Goal: Information Seeking & Learning: Learn about a topic

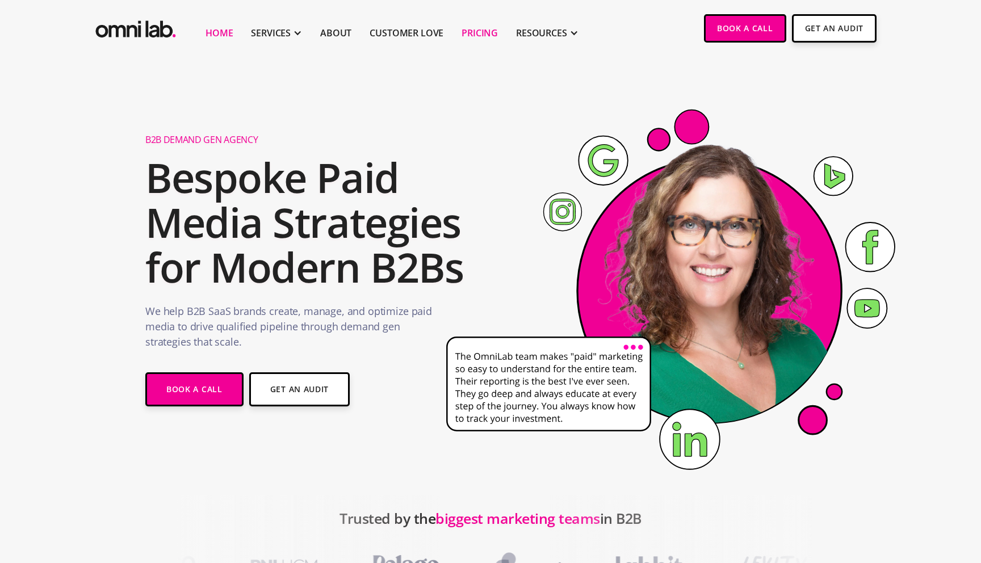
click at [479, 32] on link "Pricing" at bounding box center [480, 33] width 36 height 14
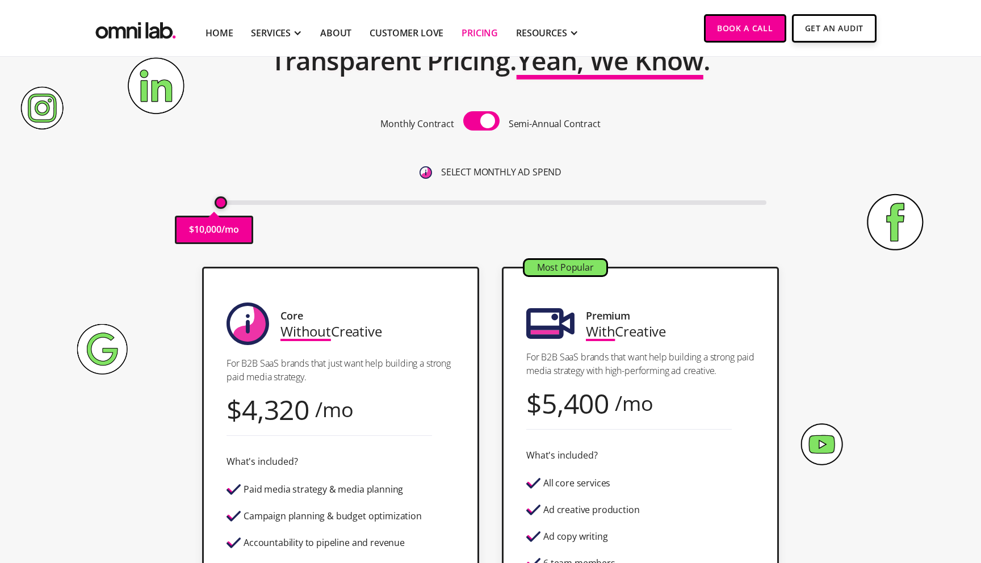
click at [479, 126] on span at bounding box center [481, 120] width 36 height 19
click at [481, 122] on input "checkbox" at bounding box center [481, 122] width 0 height 0
drag, startPoint x: 216, startPoint y: 203, endPoint x: 228, endPoint y: 204, distance: 12.0
click at [228, 204] on input "range" at bounding box center [491, 202] width 552 height 5
drag, startPoint x: 227, startPoint y: 206, endPoint x: 233, endPoint y: 211, distance: 8.1
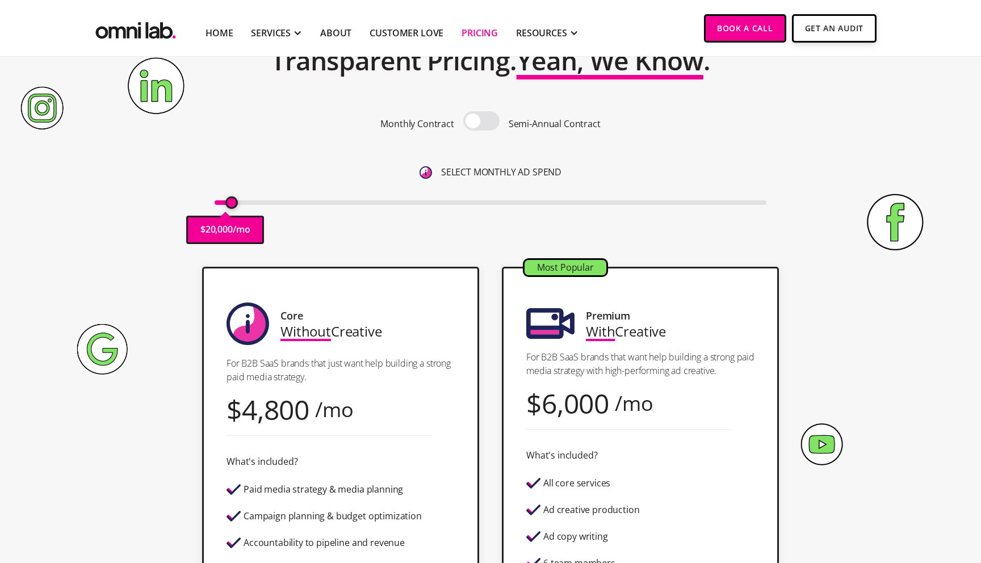
click at [233, 205] on input "range" at bounding box center [491, 202] width 552 height 5
click at [175, 217] on div "Pricing Transparent Pricing. Yeah, We Know . Monthly Contract Semi-Annual Contr…" at bounding box center [490, 128] width 690 height 253
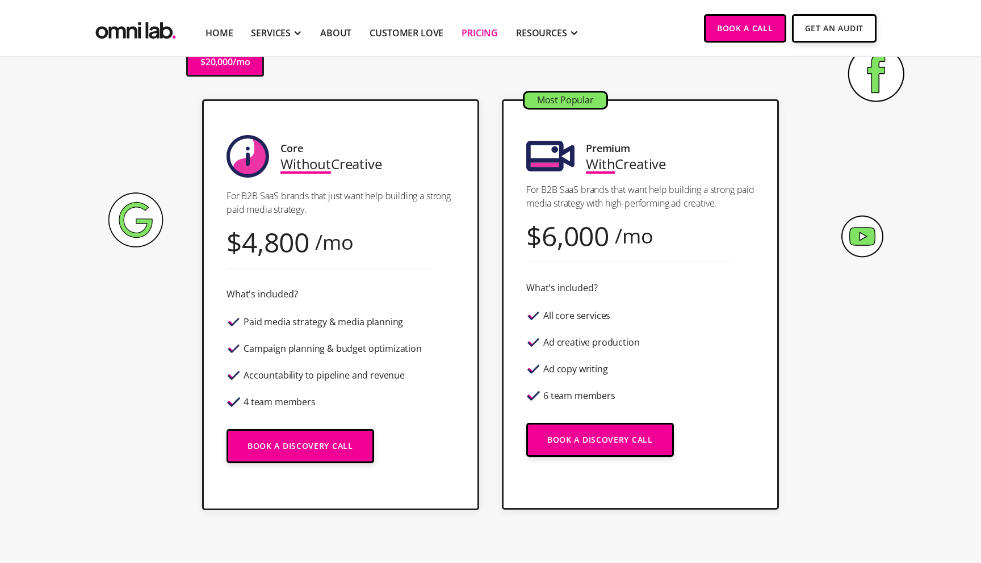
scroll to position [265, 0]
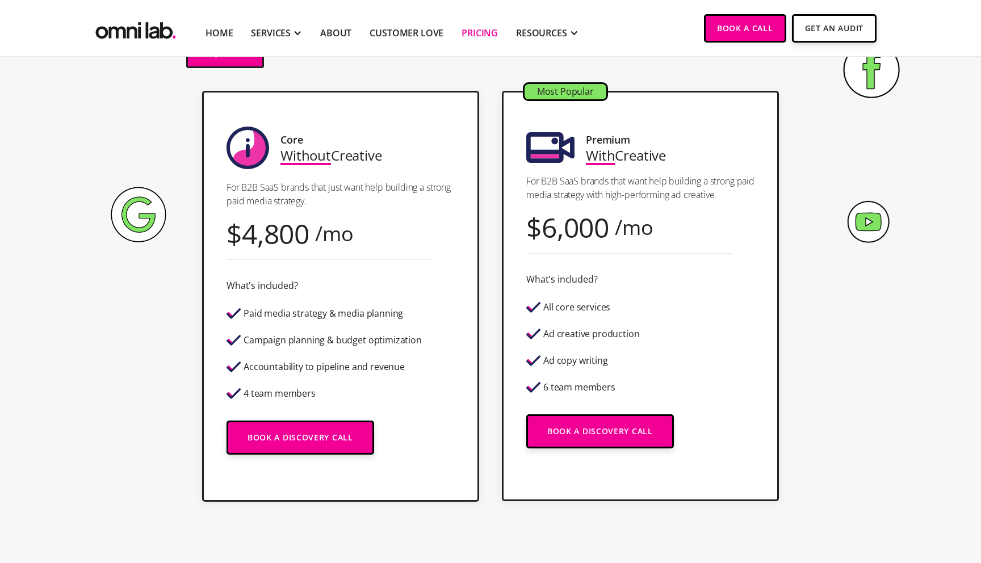
click at [164, 261] on div "Core Without Creative For B2B SaaS brands that just want help building a strong…" at bounding box center [490, 296] width 690 height 411
click at [152, 316] on div "Core Without Creative For B2B SaaS brands that just want help building a strong…" at bounding box center [490, 296] width 690 height 411
click at [202, 340] on div "Core Without Creative For B2B SaaS brands that just want help building a strong…" at bounding box center [340, 296] width 277 height 411
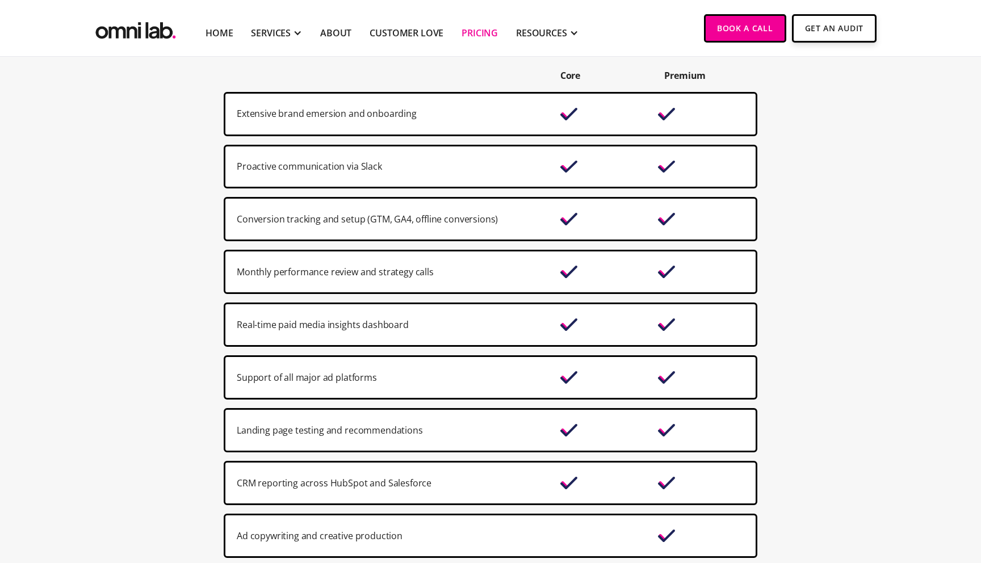
scroll to position [839, 0]
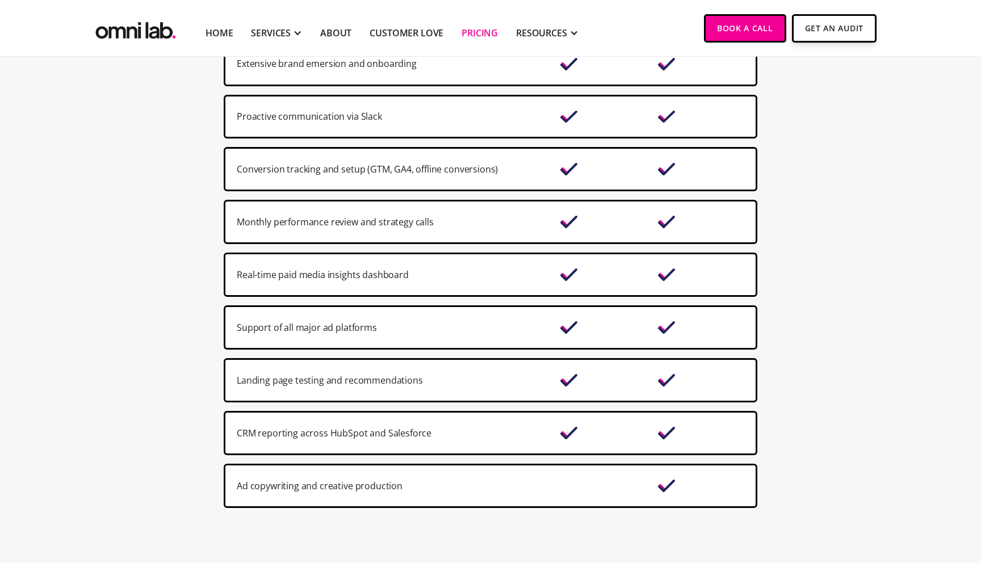
click at [315, 330] on div "Support of all major ad platforms" at bounding box center [393, 327] width 312 height 15
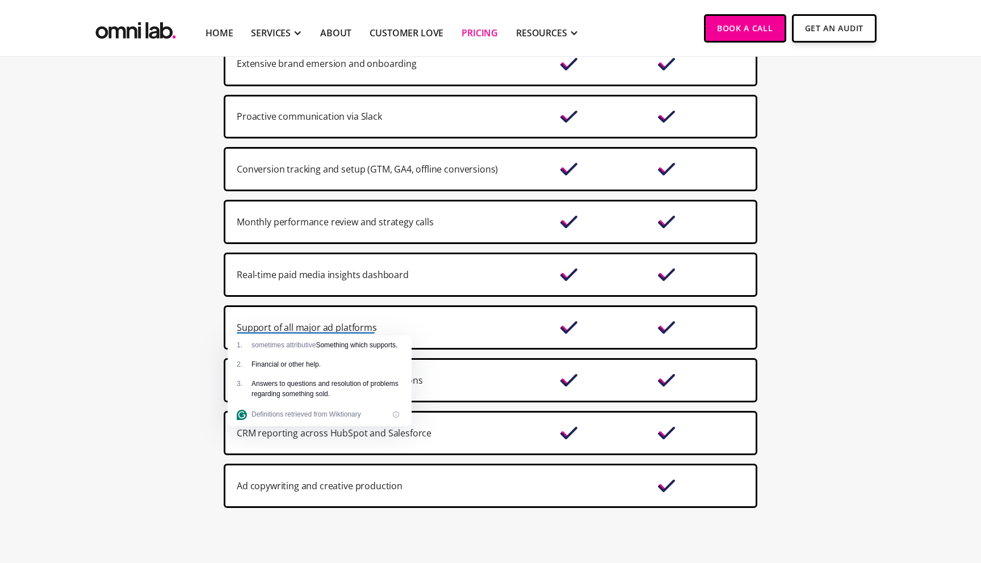
click at [200, 349] on section "Core Premium Extensive brand emersion and onboarding Proactive communication vi…" at bounding box center [490, 253] width 981 height 584
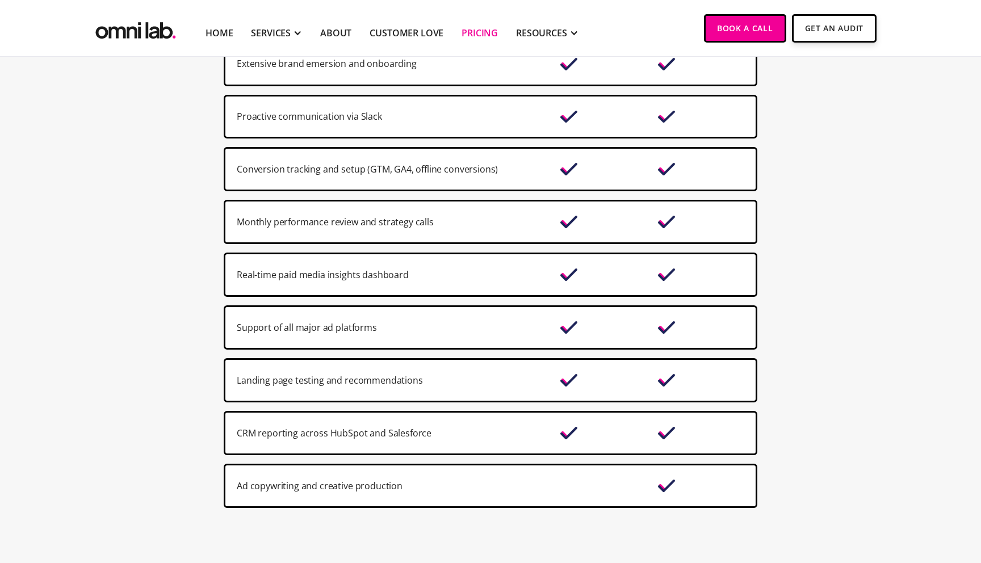
click at [200, 349] on section "Core Premium Extensive brand emersion and onboarding Proactive communication vi…" at bounding box center [490, 253] width 981 height 584
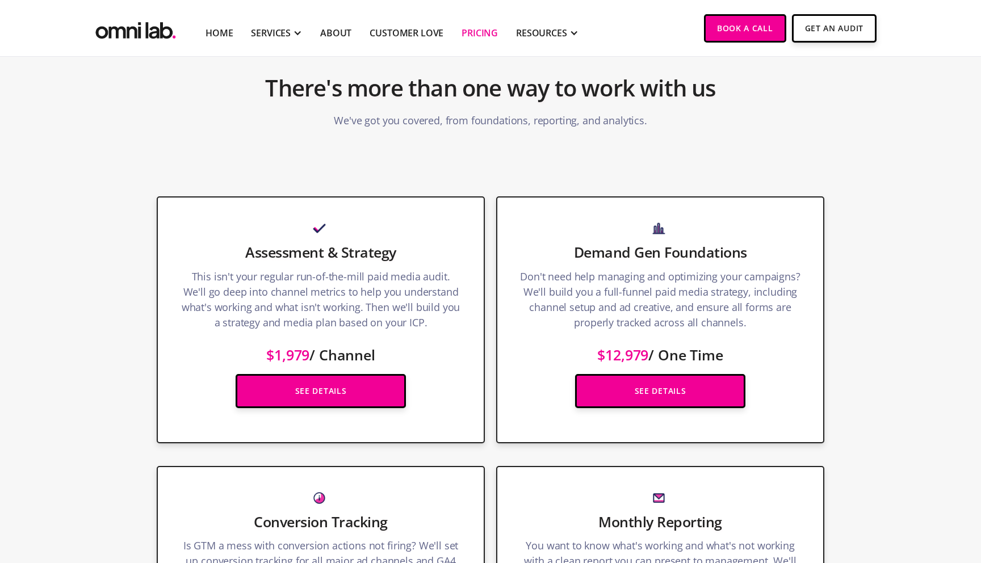
scroll to position [1223, 0]
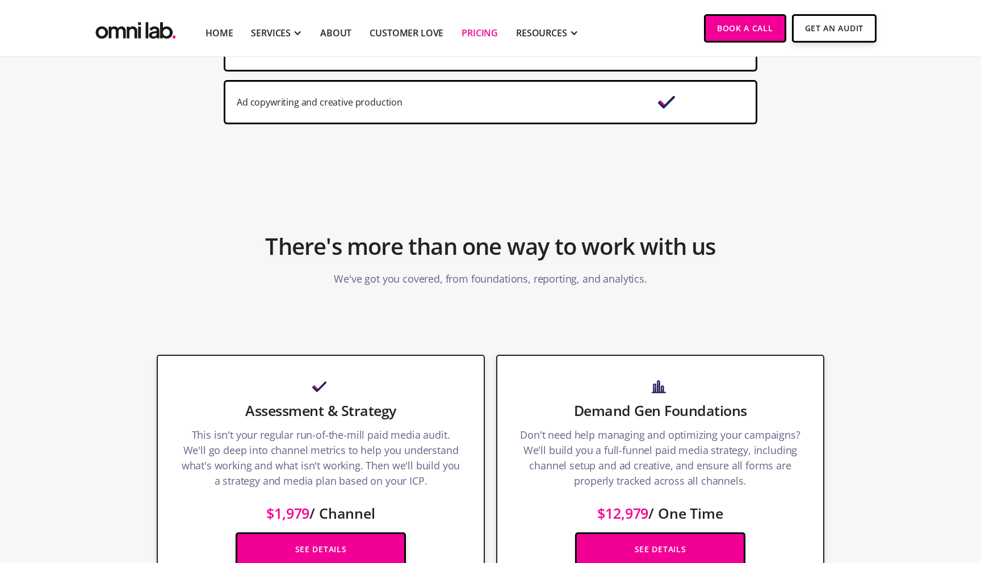
click at [271, 202] on section "There's more than one way to work with us We've got you covered, from foundatio…" at bounding box center [490, 241] width 981 height 160
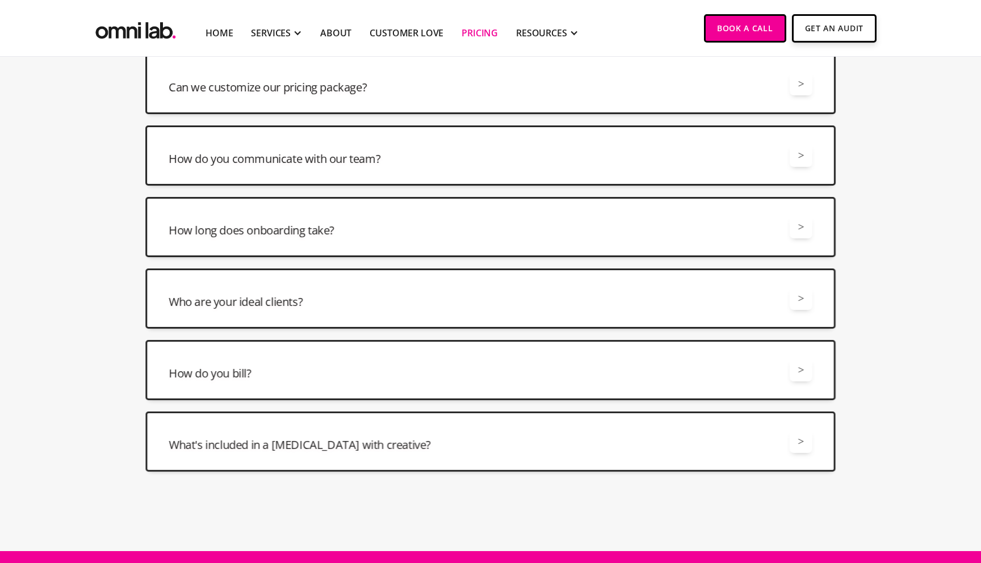
scroll to position [2637, 0]
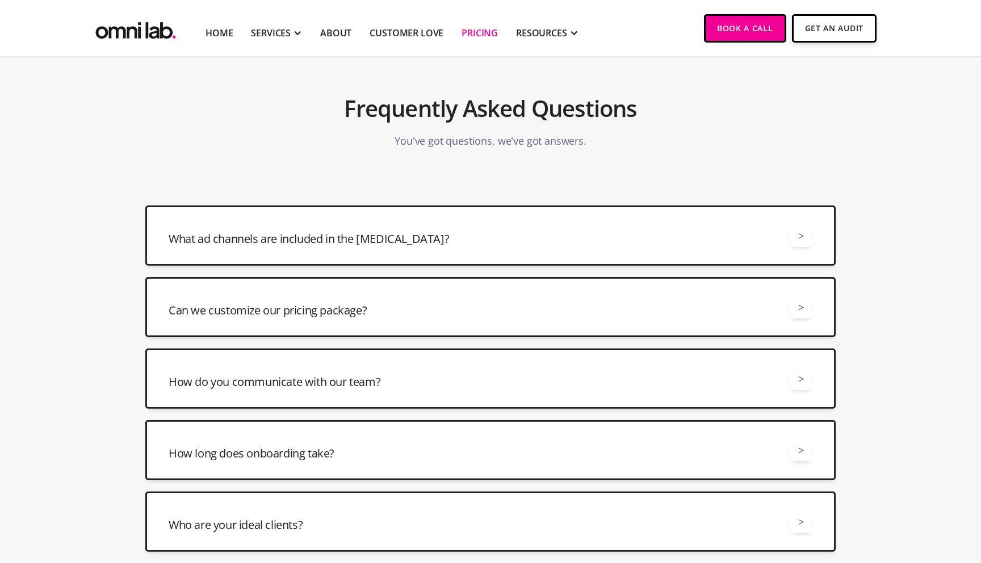
click at [239, 242] on h3 "What ad channels are included in the retainer?" at bounding box center [309, 239] width 280 height 16
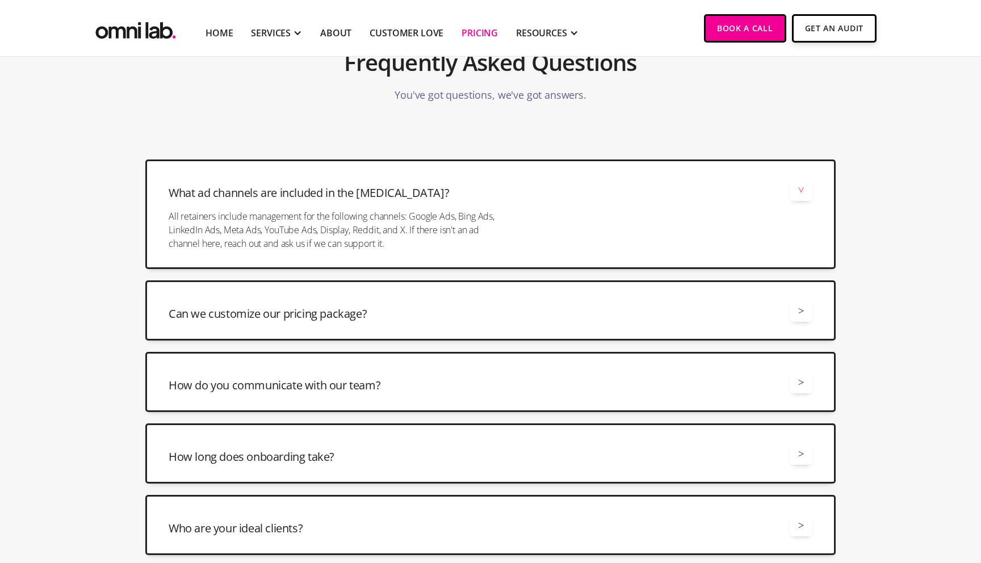
scroll to position [2713, 0]
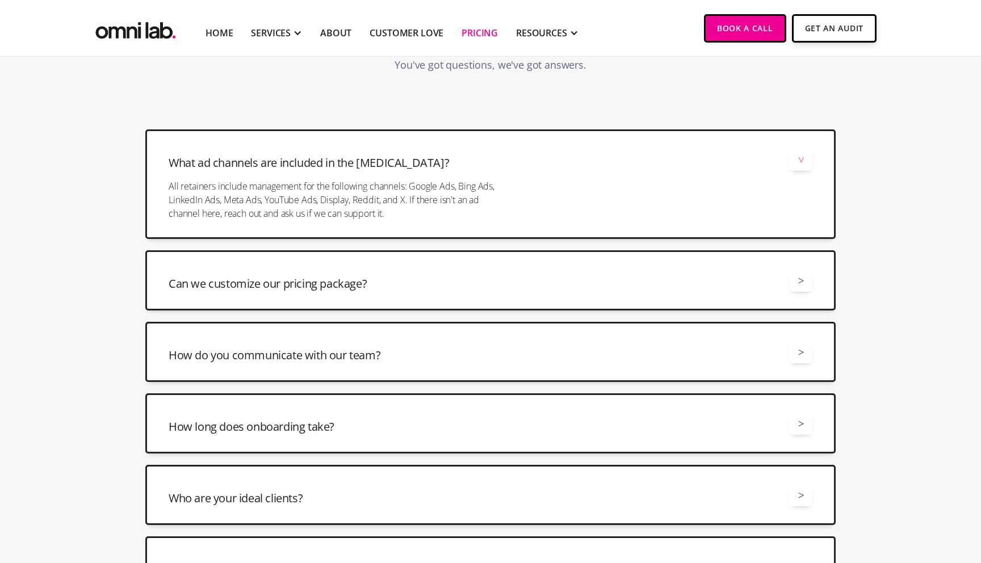
click at [227, 276] on div "Can we customize our pricing package? >" at bounding box center [491, 280] width 644 height 23
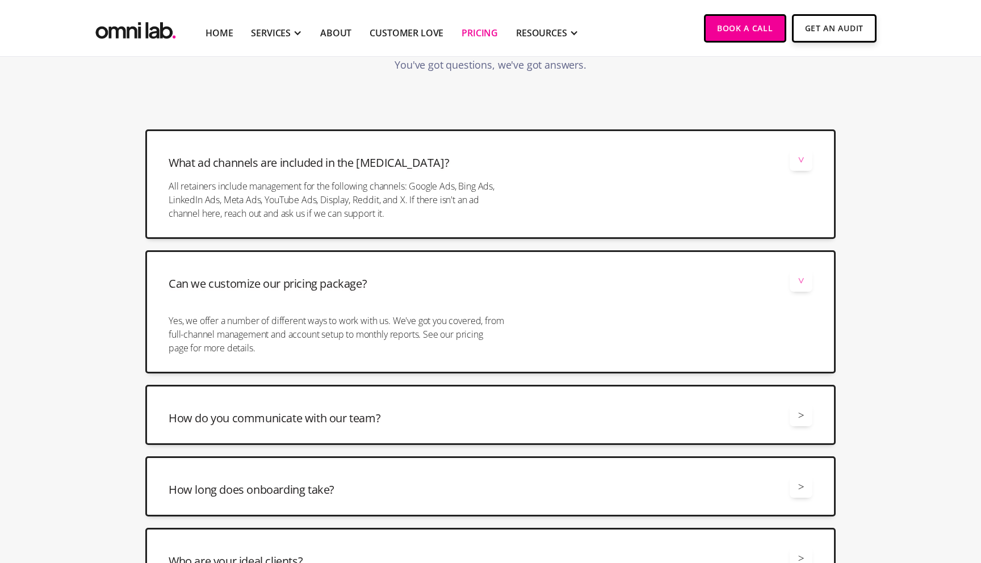
scroll to position [2835, 0]
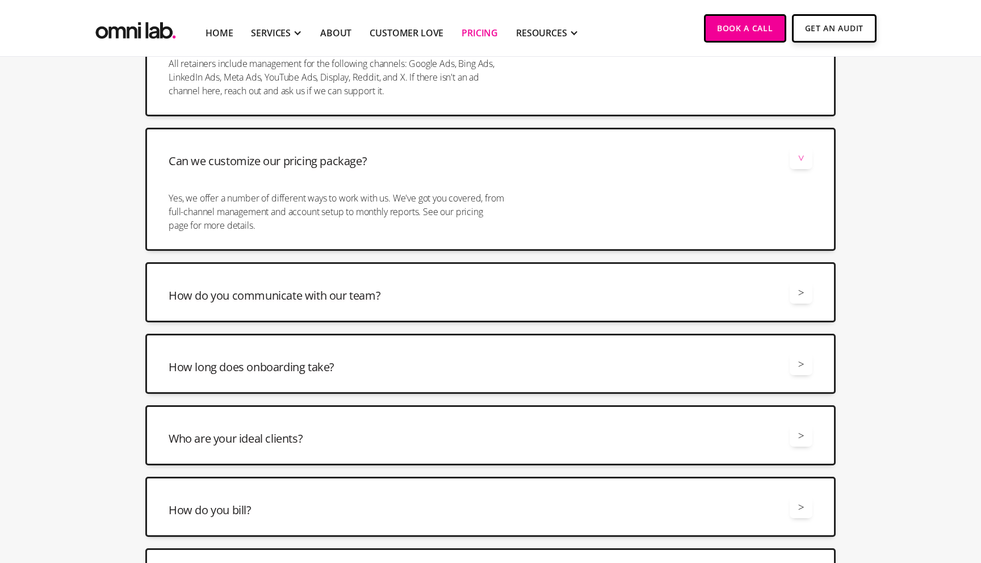
click at [219, 292] on h3 "How do you communicate with our team?" at bounding box center [275, 296] width 212 height 16
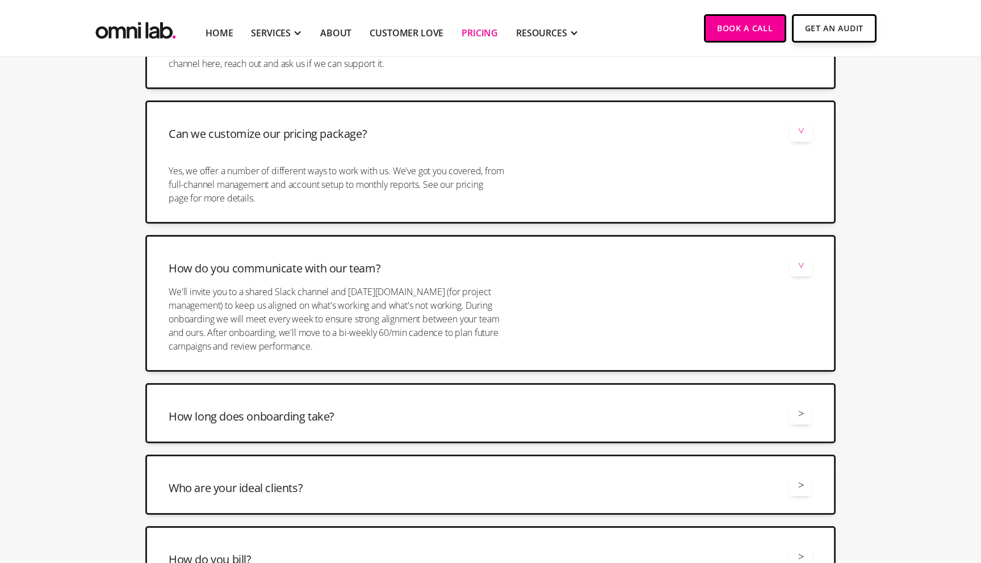
scroll to position [2868, 0]
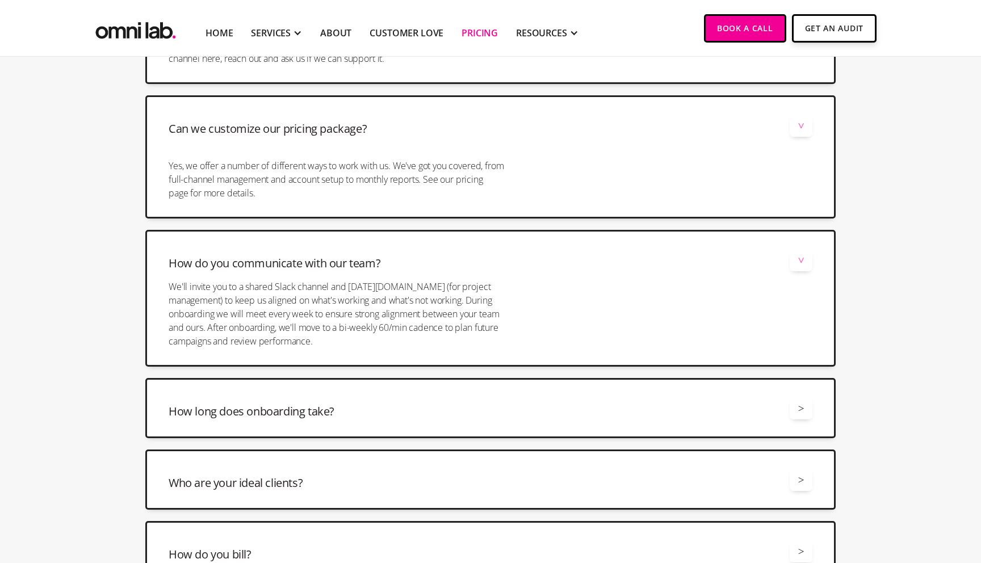
click at [208, 400] on div "How long does onboarding take? >" at bounding box center [491, 408] width 644 height 23
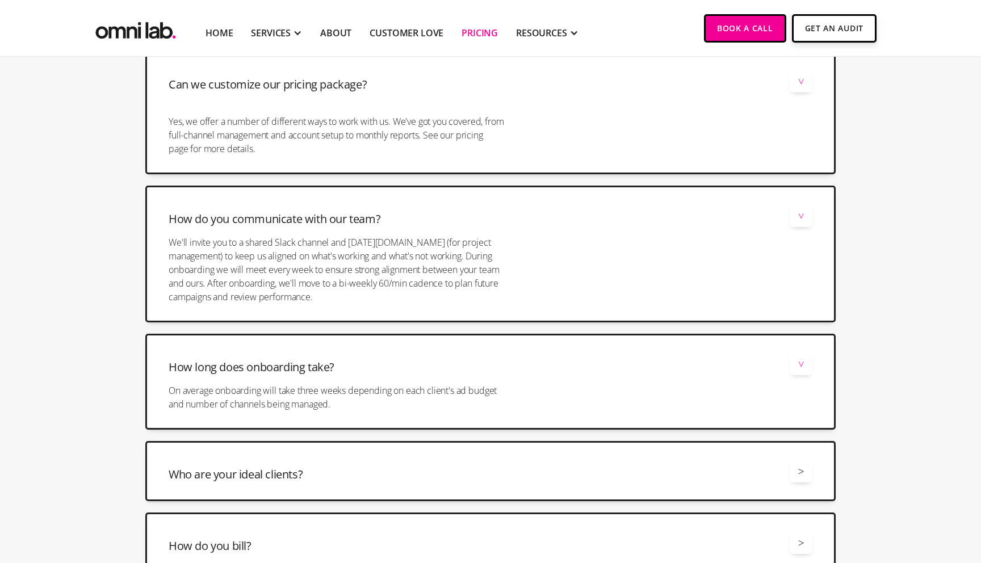
scroll to position [2998, 0]
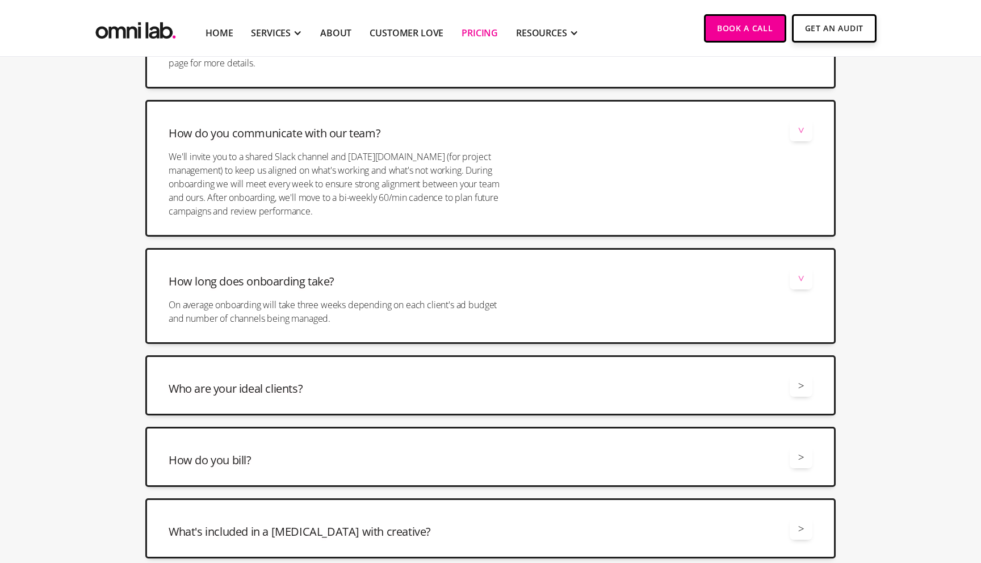
click at [192, 387] on h3 "Who are your ideal clients?" at bounding box center [236, 389] width 134 height 16
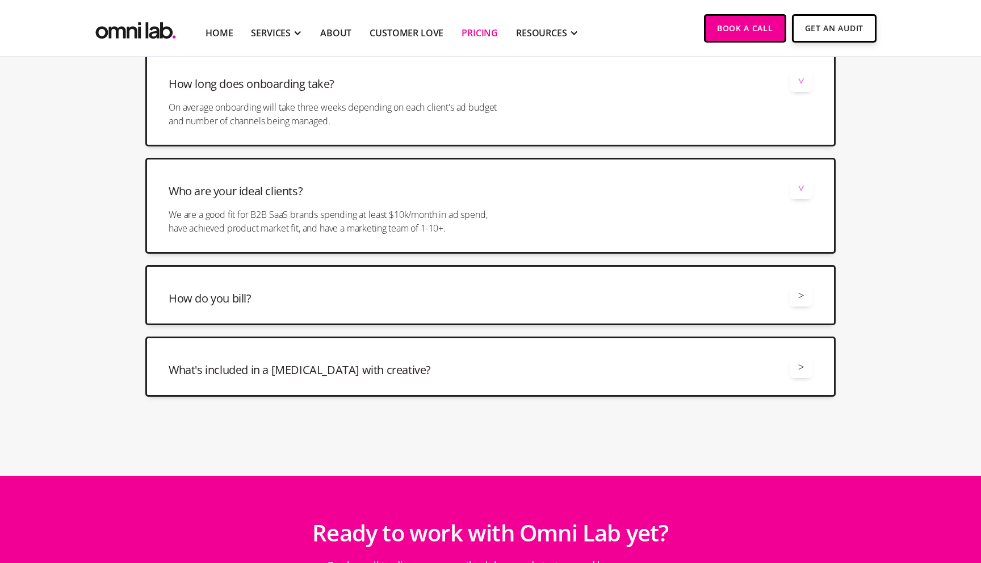
scroll to position [3208, 0]
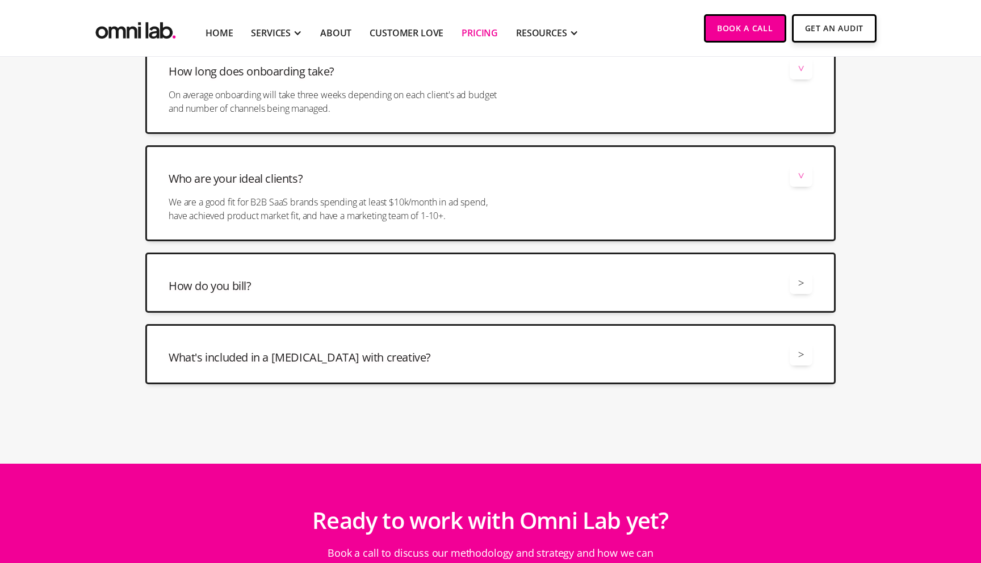
click at [244, 291] on h3 "How do you bill?" at bounding box center [210, 286] width 83 height 16
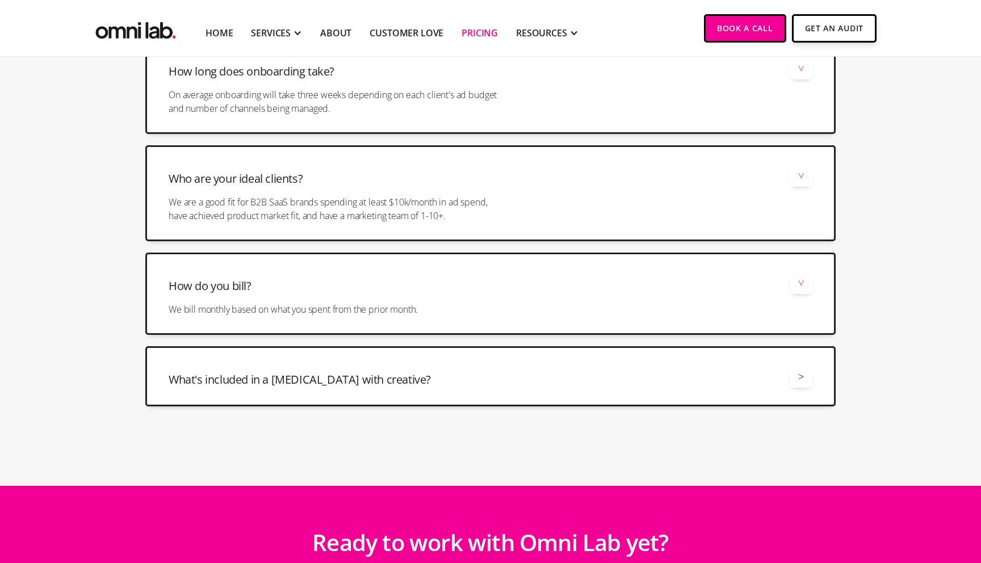
click at [212, 389] on div "What's included in a retainer with creative? > All retainers with ad creative i…" at bounding box center [490, 376] width 690 height 60
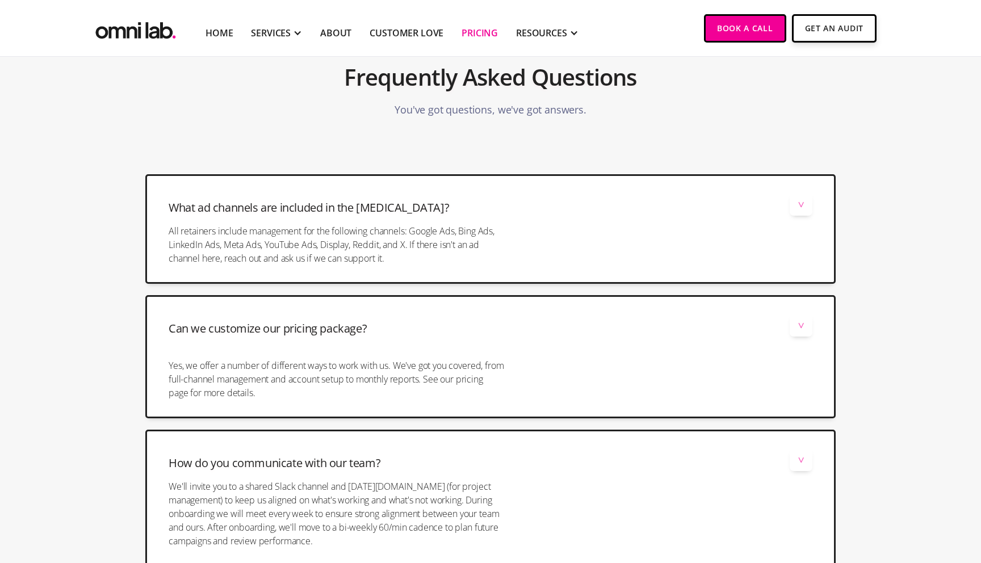
scroll to position [2693, 0]
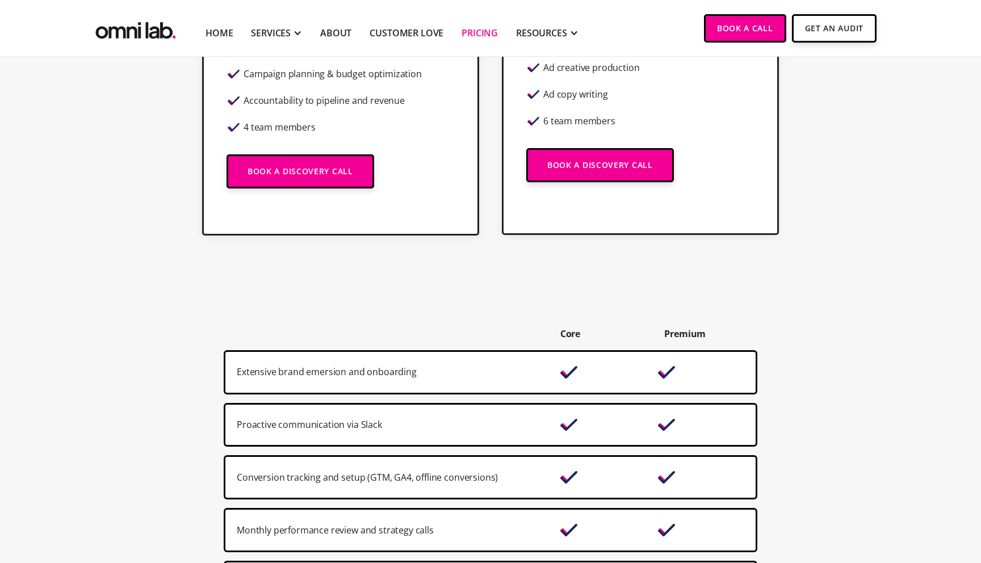
scroll to position [232, 0]
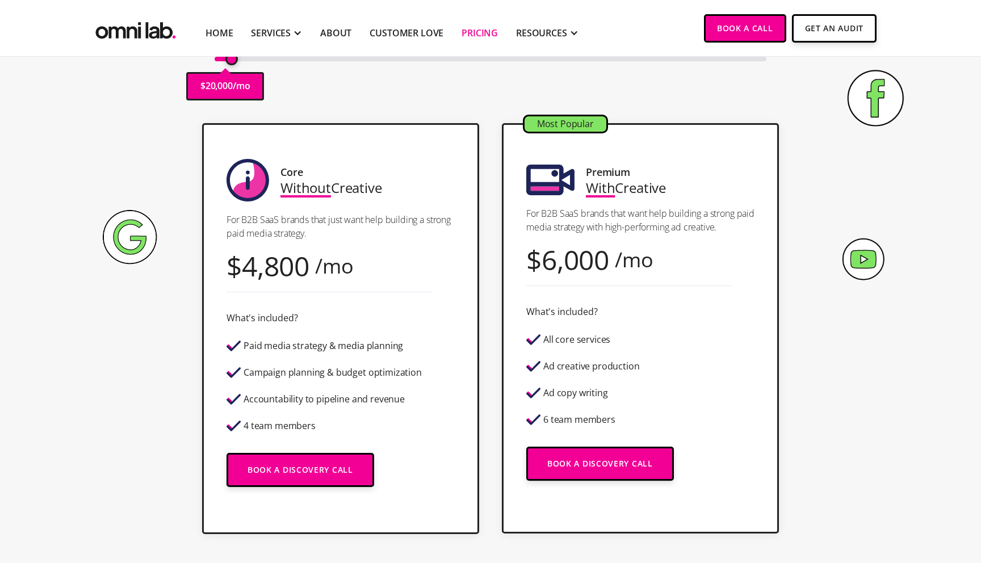
click at [77, 446] on section "Core Without Creative For B2B SaaS brands that just want help building a strong…" at bounding box center [490, 340] width 981 height 456
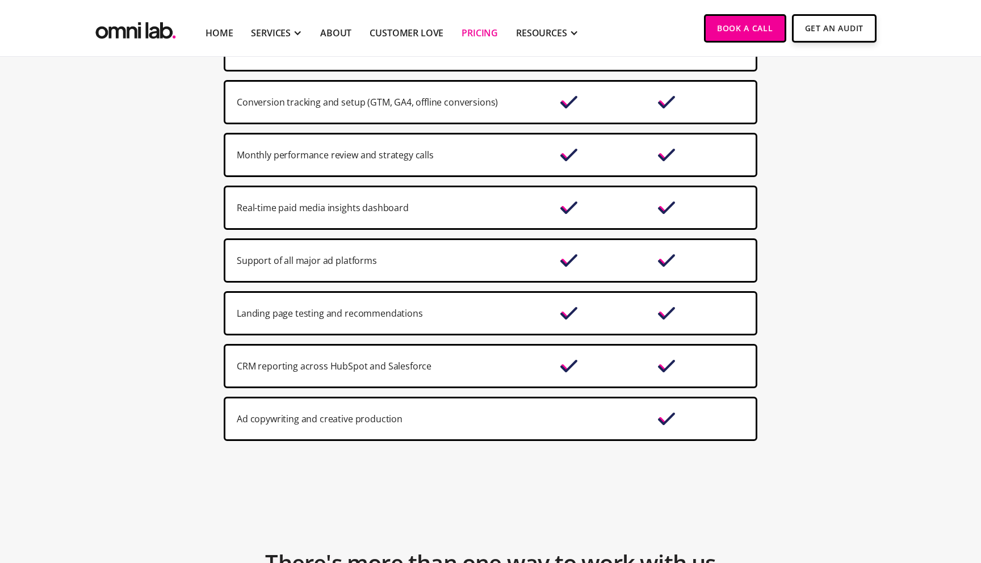
scroll to position [924, 0]
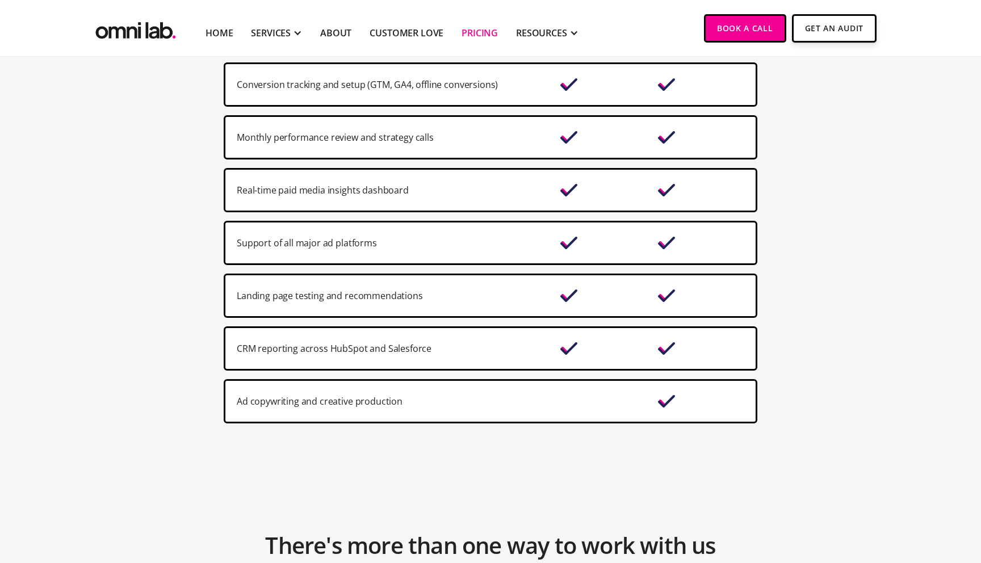
click at [186, 332] on section "Core Premium Extensive brand emersion and onboarding Proactive communication vi…" at bounding box center [490, 169] width 981 height 584
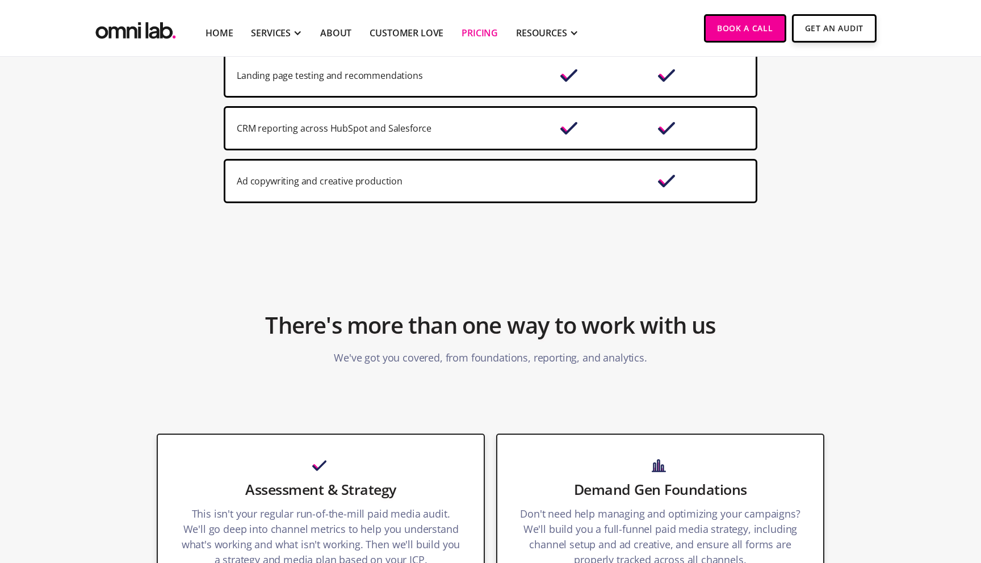
scroll to position [1255, 0]
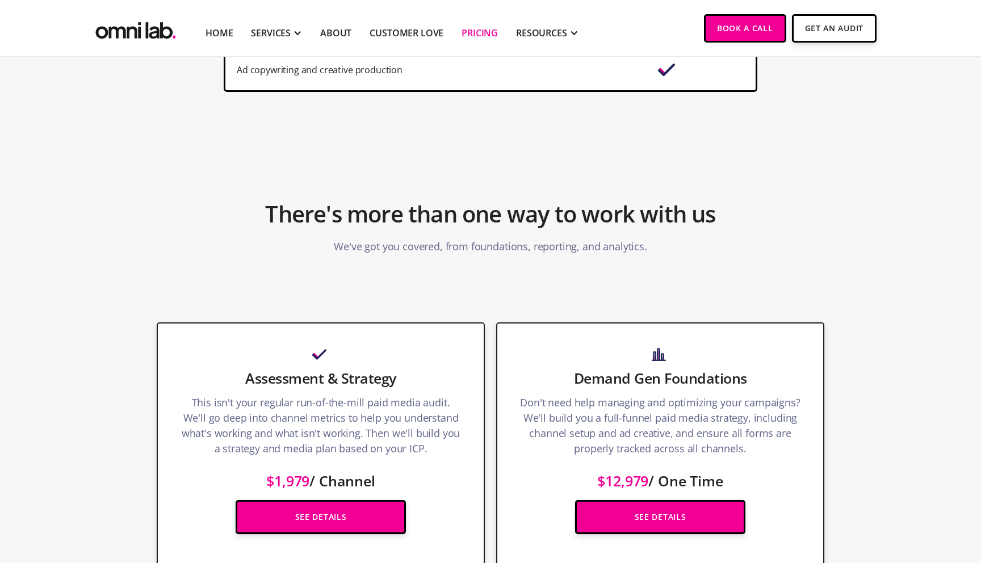
click at [94, 403] on section "Full Management & Optimization We'll build you a full-funnel paid media campaig…" at bounding box center [490, 569] width 981 height 562
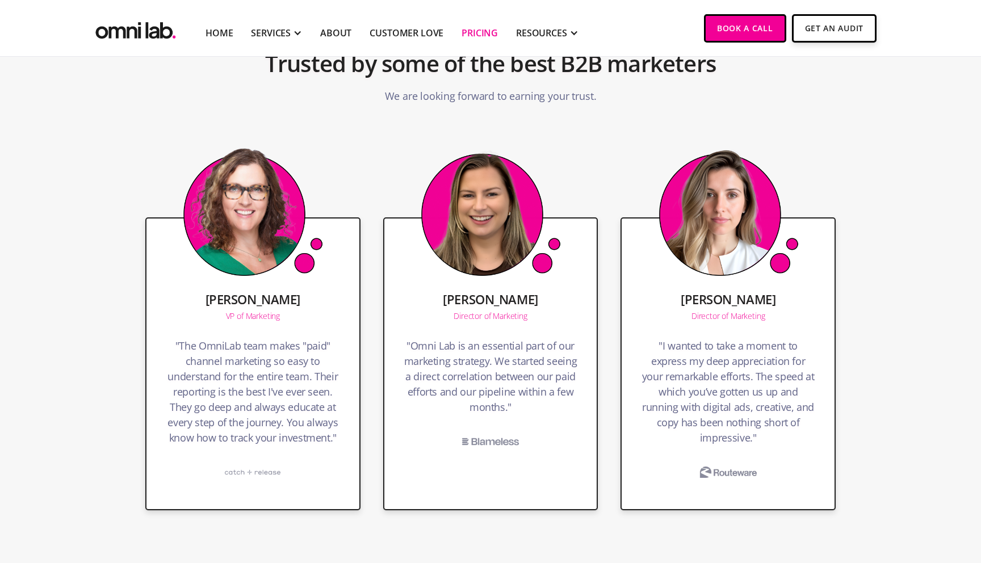
scroll to position [2193, 0]
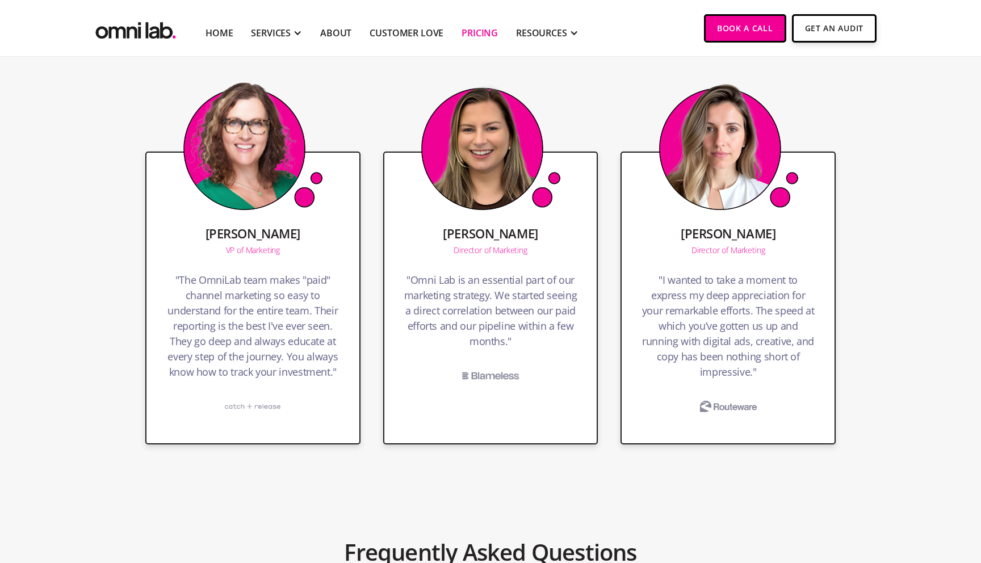
click at [94, 403] on section "Deirdre Mahon VP of Marketing "The OmniLab team makes "paid" channel marketing …" at bounding box center [490, 269] width 981 height 395
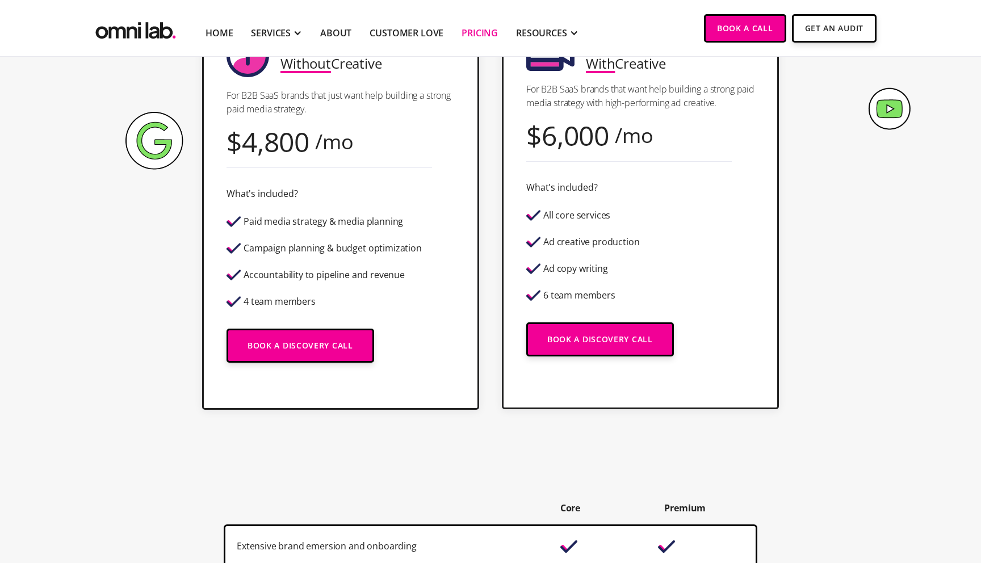
scroll to position [253, 0]
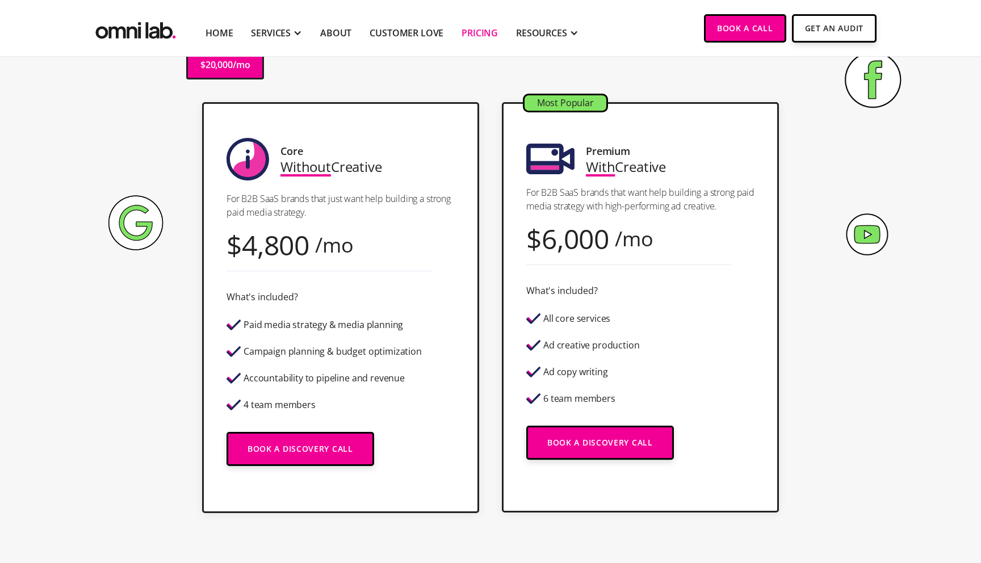
click at [175, 309] on div "Core Without Creative For B2B SaaS brands that just want help building a strong…" at bounding box center [490, 307] width 690 height 411
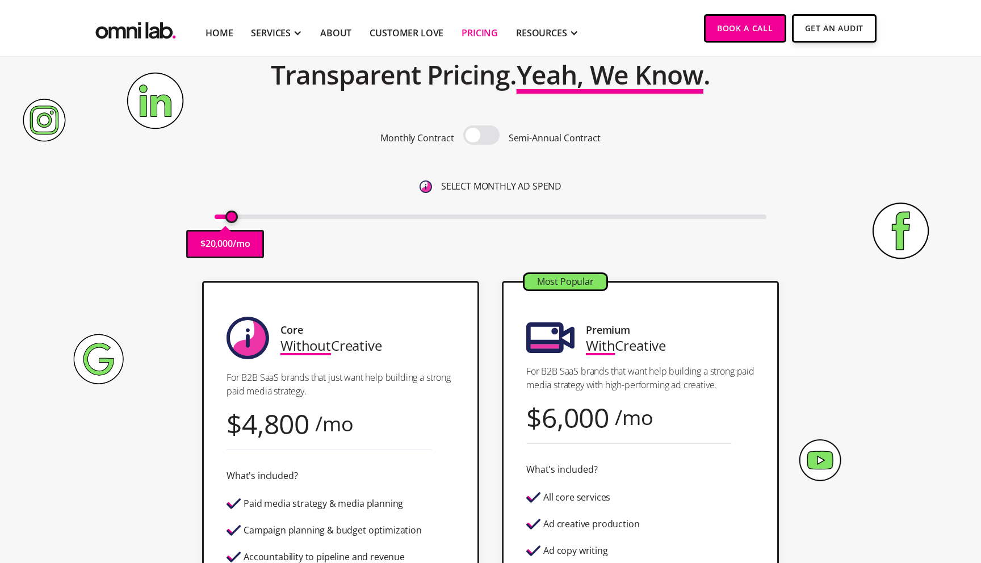
scroll to position [0, 0]
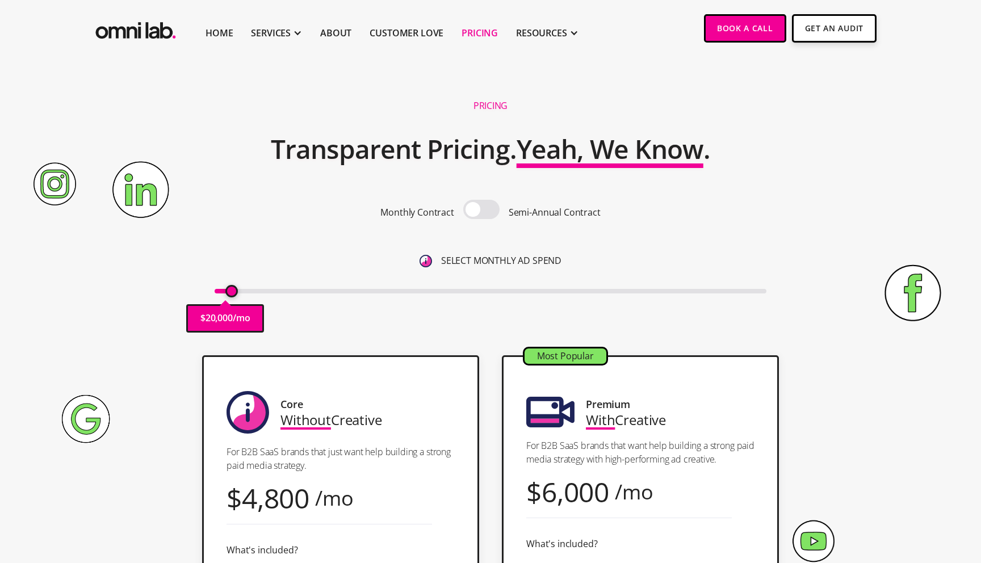
click at [499, 211] on span at bounding box center [481, 209] width 36 height 19
click at [481, 211] on input "checkbox" at bounding box center [481, 211] width 0 height 0
click at [499, 211] on span at bounding box center [481, 209] width 36 height 19
click at [481, 211] on input "checkbox" at bounding box center [481, 211] width 0 height 0
click at [499, 211] on span at bounding box center [481, 209] width 36 height 19
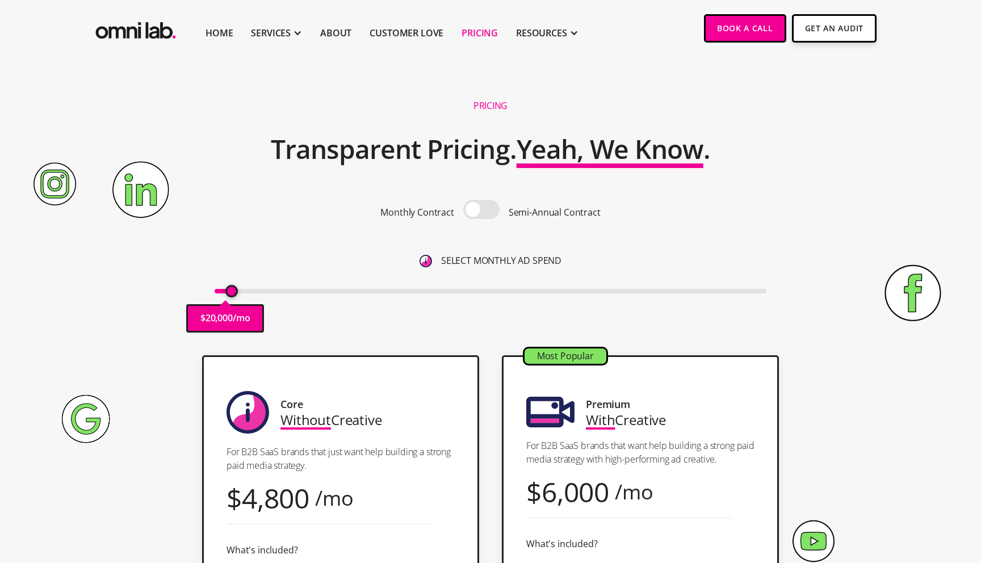
click at [481, 211] on input "checkbox" at bounding box center [481, 211] width 0 height 0
click at [499, 211] on span at bounding box center [481, 209] width 36 height 19
click at [481, 211] on input "checkbox" at bounding box center [481, 211] width 0 height 0
click at [484, 212] on span at bounding box center [481, 209] width 36 height 19
click at [481, 211] on input "checkbox" at bounding box center [481, 211] width 0 height 0
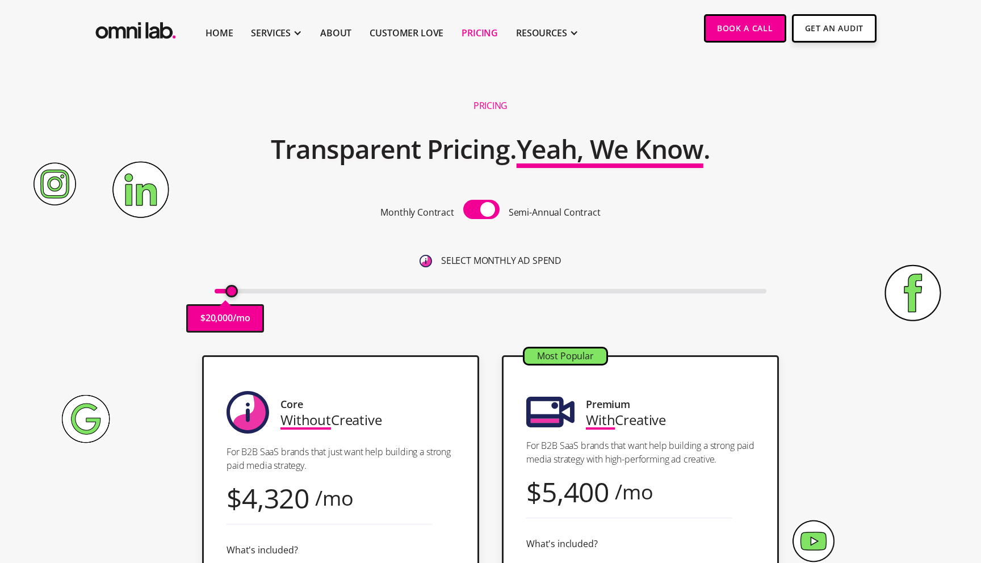
click at [484, 212] on span at bounding box center [481, 209] width 36 height 19
click at [481, 211] on input "checkbox" at bounding box center [481, 211] width 0 height 0
click at [484, 212] on span at bounding box center [481, 209] width 36 height 19
click at [481, 211] on input "checkbox" at bounding box center [481, 211] width 0 height 0
click at [484, 212] on span at bounding box center [481, 209] width 36 height 19
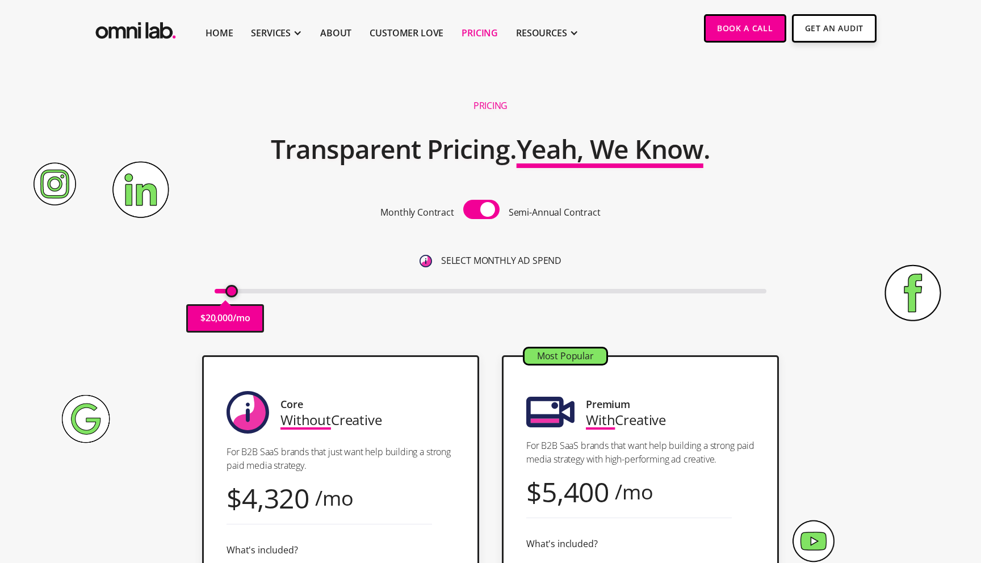
click at [481, 211] on input "checkbox" at bounding box center [481, 211] width 0 height 0
click at [402, 162] on h2 "Transparent Pricing. Yeah, We Know ." at bounding box center [490, 149] width 439 height 45
click at [405, 153] on h2 "Transparent Pricing. Yeah, We Know ." at bounding box center [490, 149] width 439 height 45
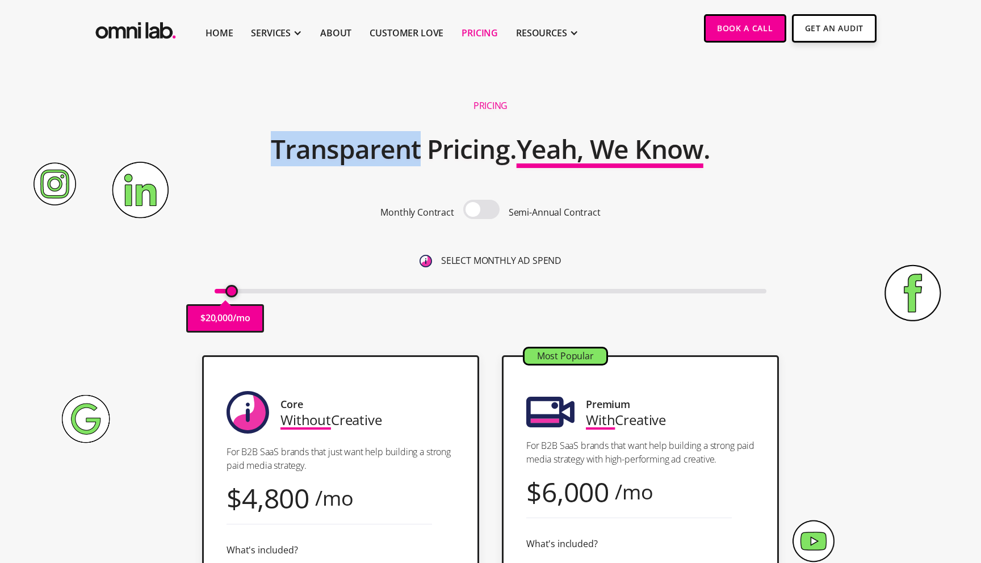
click at [405, 153] on h2 "Transparent Pricing. Yeah, We Know ." at bounding box center [490, 149] width 439 height 45
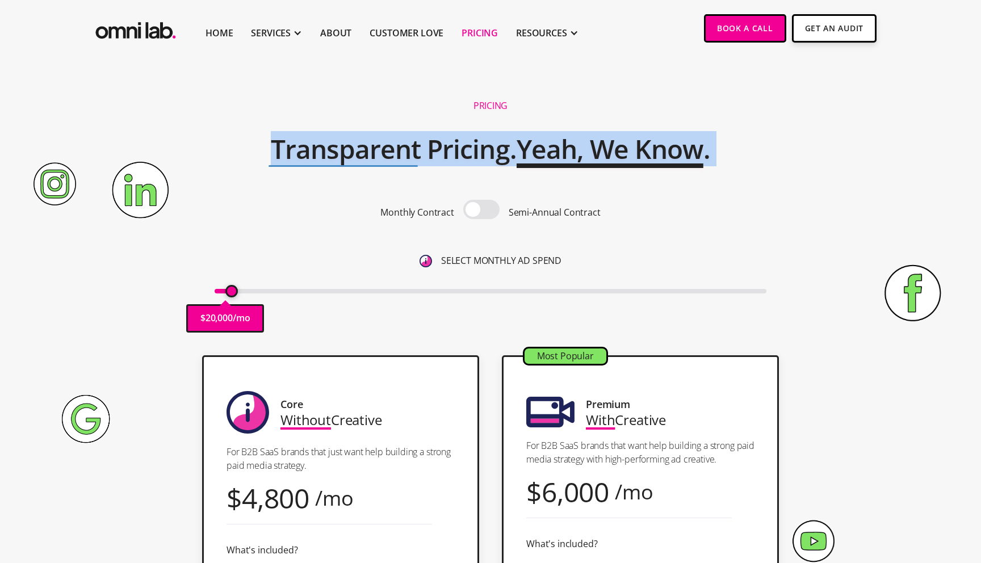
click at [405, 153] on h2 "Transparent Pricing. Yeah, We Know ." at bounding box center [490, 149] width 439 height 45
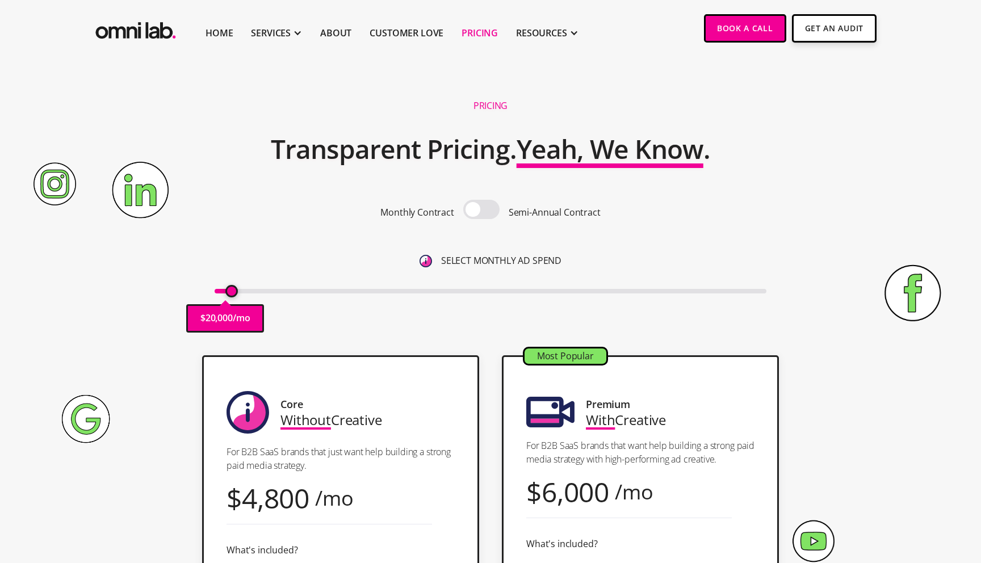
click at [415, 125] on div "Pricing Transparent Pricing. Yeah, We Know . Monthly Contract Semi-Annual Contr…" at bounding box center [490, 217] width 690 height 253
click at [209, 70] on section "Pricing Transparent Pricing. Yeah, We Know . Monthly Contract Semi-Annual Contr…" at bounding box center [490, 200] width 981 height 287
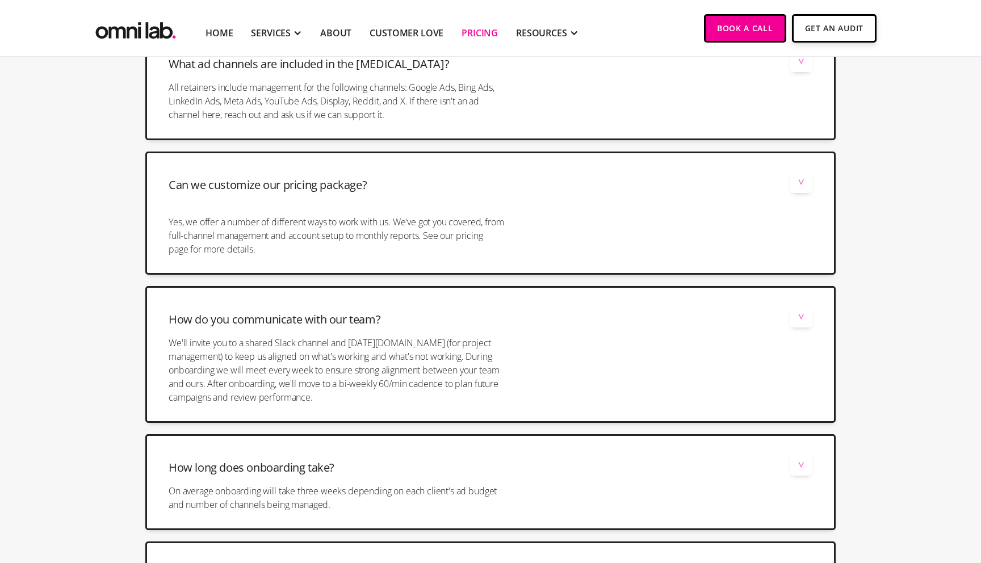
scroll to position [2681, 0]
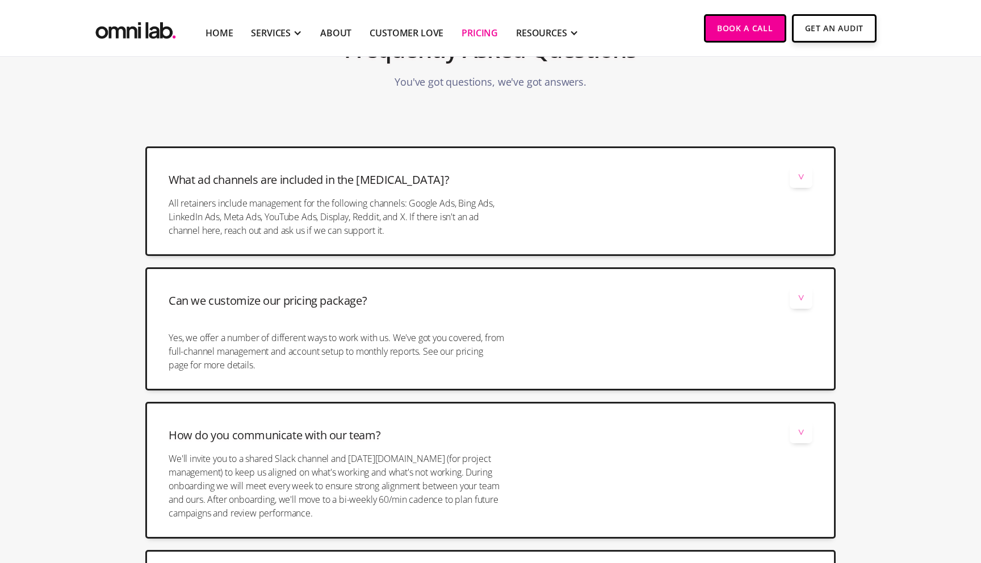
scroll to position [2701, 0]
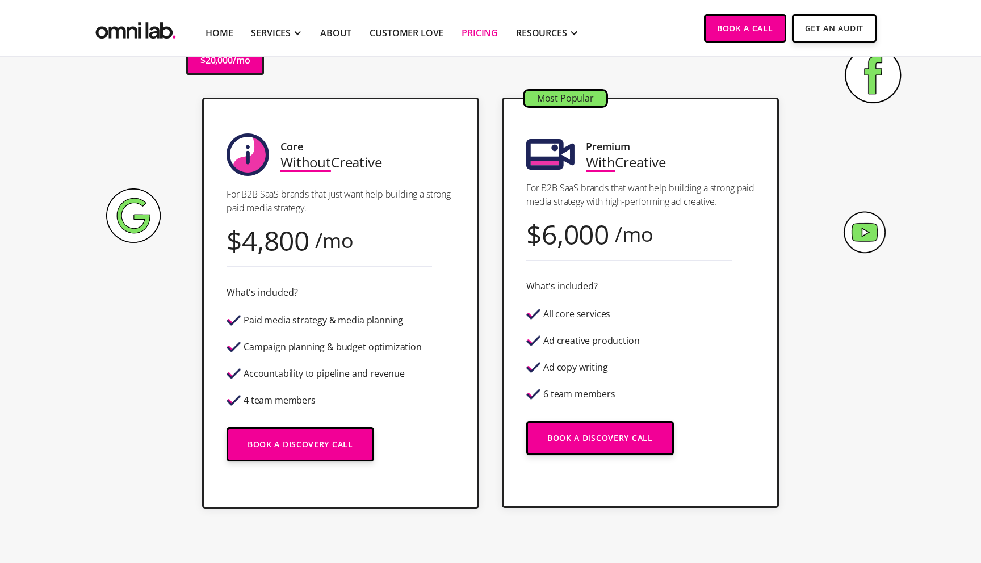
scroll to position [28, 0]
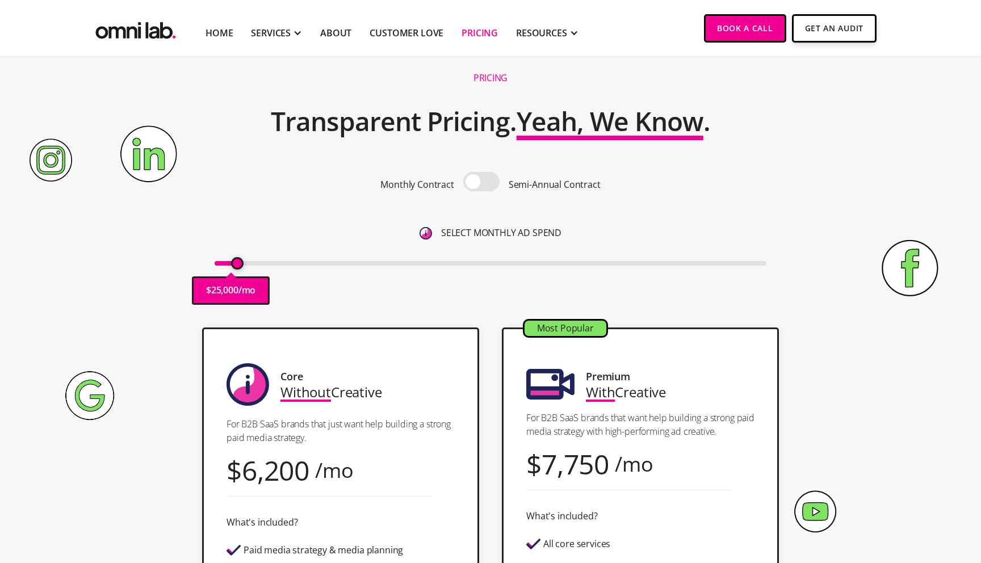
type input "20000"
click at [232, 266] on input "range" at bounding box center [491, 263] width 552 height 5
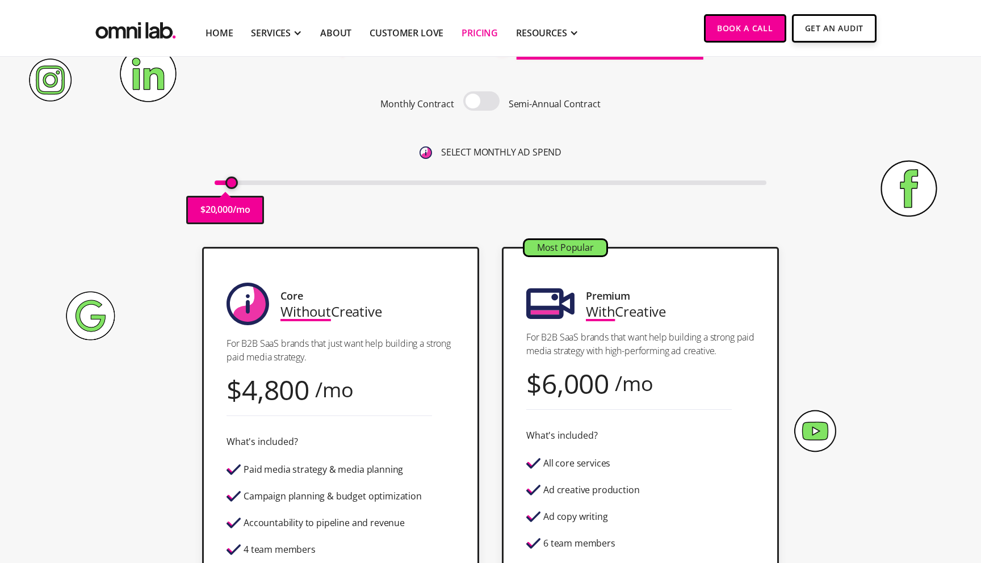
scroll to position [123, 0]
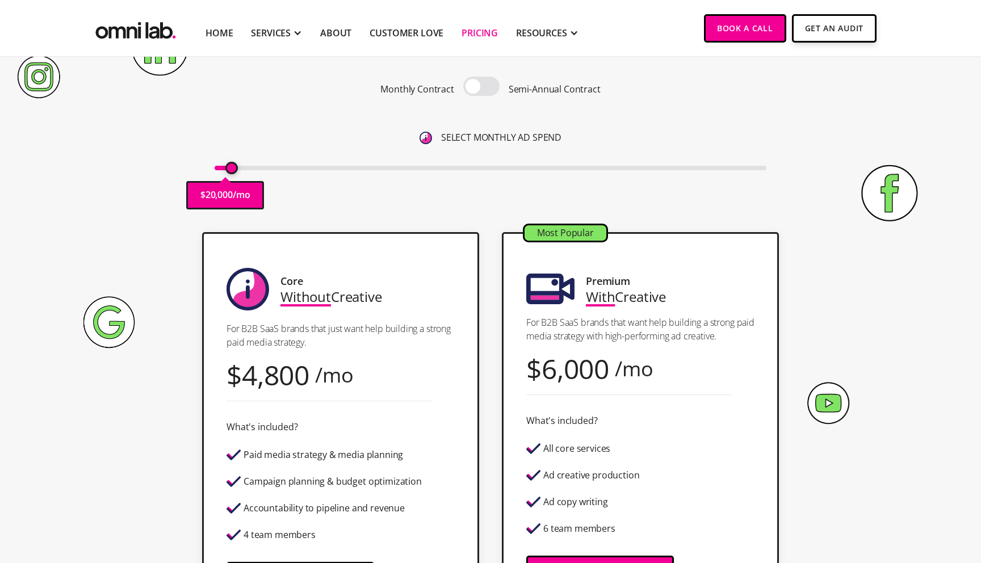
click at [156, 299] on div "Core Without Creative For B2B SaaS brands that just want help building a strong…" at bounding box center [490, 437] width 690 height 411
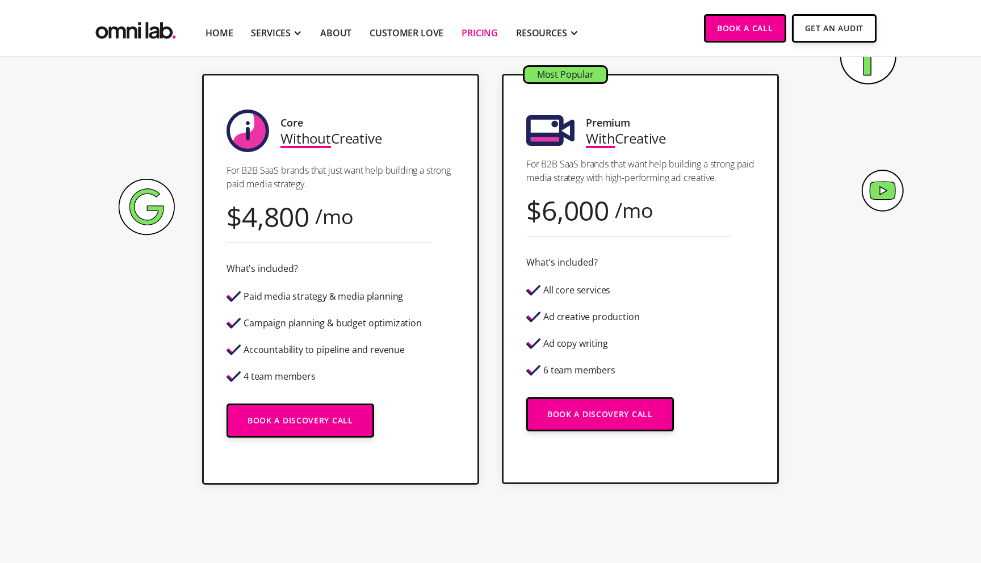
scroll to position [276, 0]
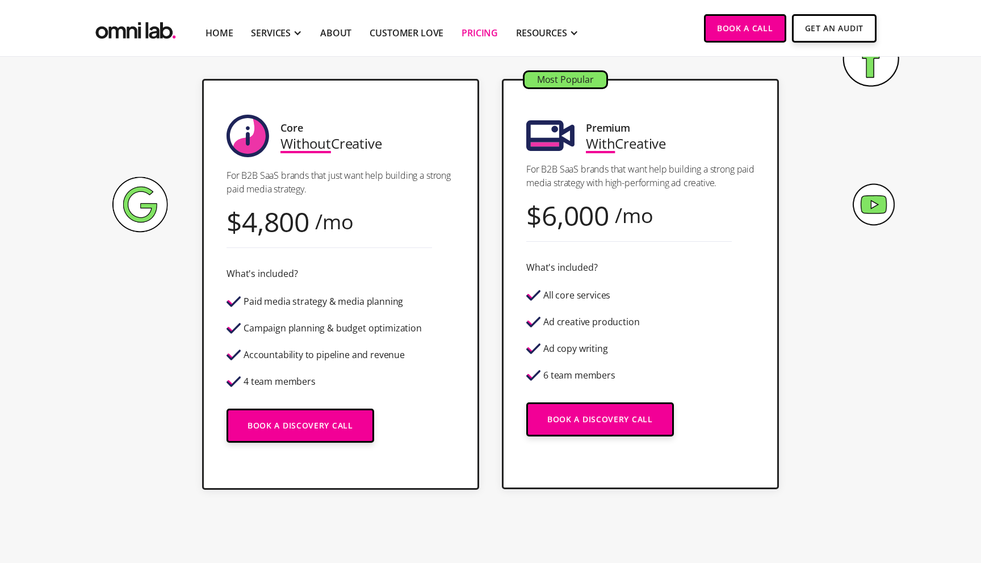
click at [156, 299] on div "Core Without Creative For B2B SaaS brands that just want help building a strong…" at bounding box center [490, 284] width 690 height 411
